Goal: Task Accomplishment & Management: Use online tool/utility

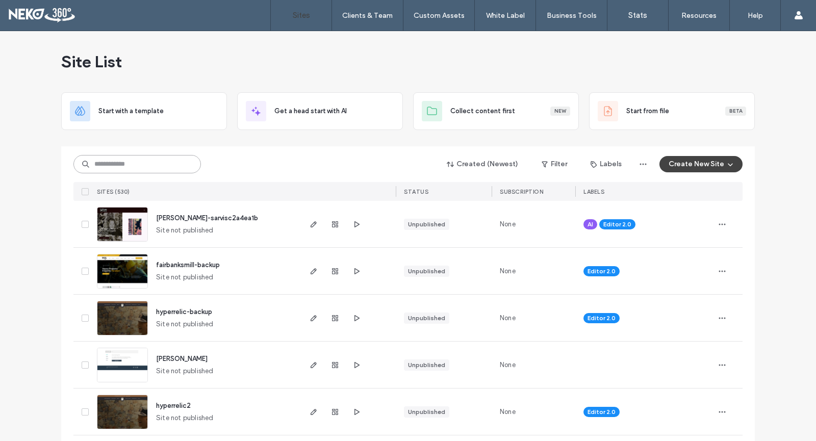
click at [146, 164] on input at bounding box center [136, 164] width 127 height 18
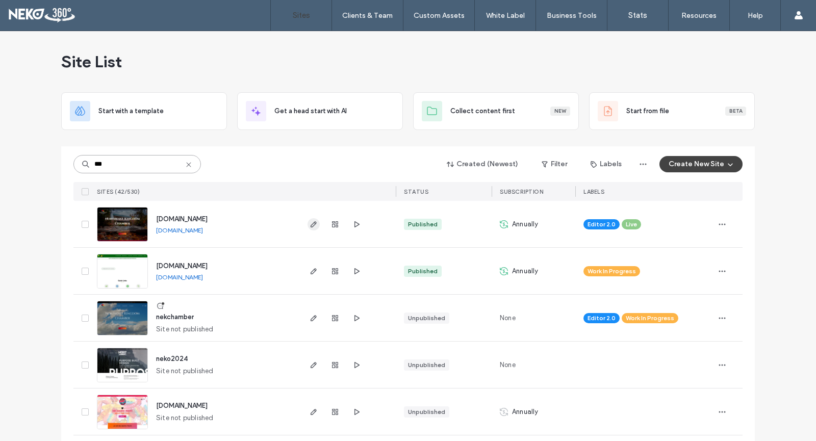
type input "***"
click at [311, 223] on icon "button" at bounding box center [314, 224] width 8 height 8
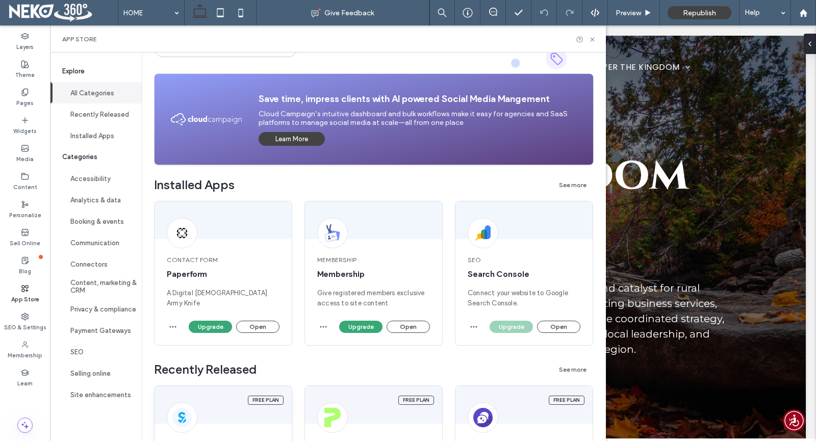
scroll to position [153, 0]
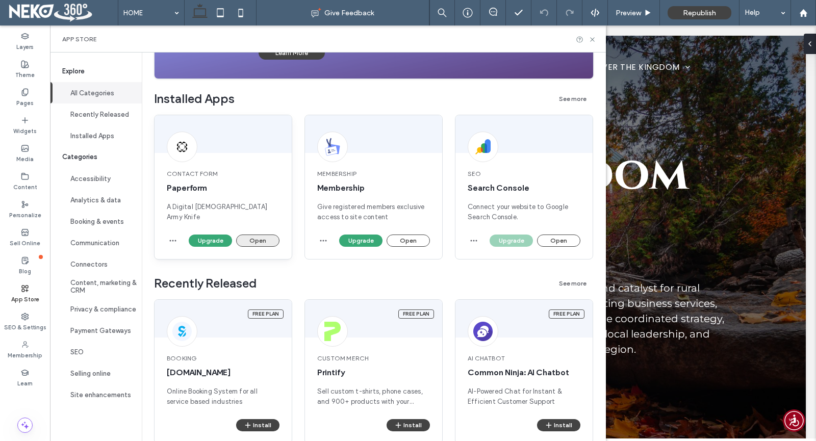
click at [266, 244] on button "Open" at bounding box center [257, 241] width 43 height 12
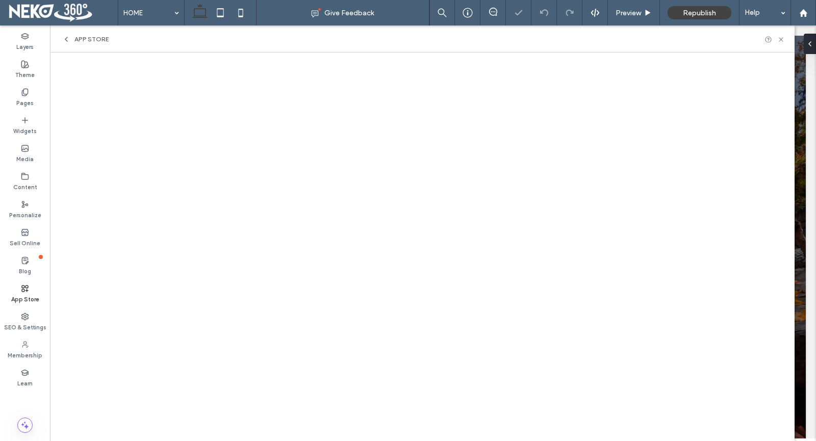
scroll to position [0, 0]
